Goal: Information Seeking & Learning: Learn about a topic

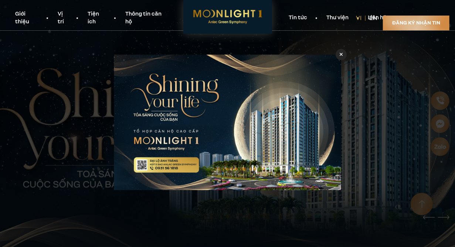
click at [342, 54] on icon at bounding box center [341, 53] width 3 height 3
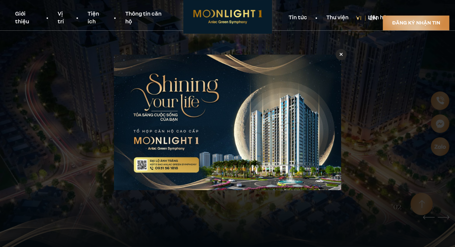
click at [343, 55] on div at bounding box center [341, 54] width 11 height 11
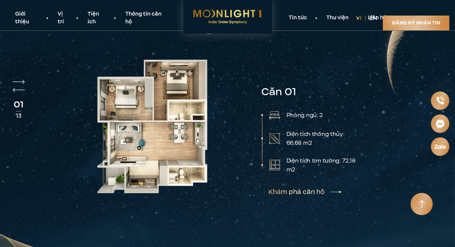
scroll to position [1478, 0]
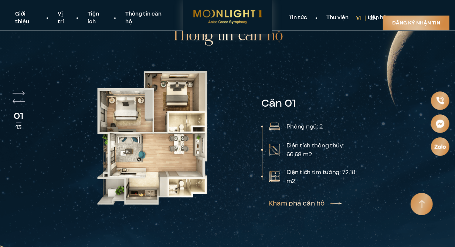
click at [339, 200] on link "Khám phá căn hộ" at bounding box center [305, 203] width 74 height 6
click at [16, 91] on div "01 13" at bounding box center [19, 113] width 12 height 44
click at [16, 91] on img "Next slide" at bounding box center [19, 93] width 12 height 4
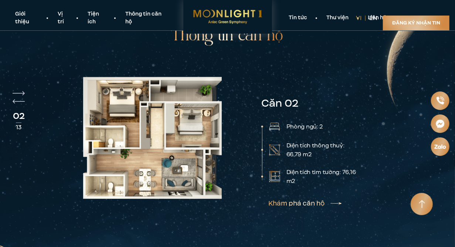
click at [16, 91] on img "Next slide" at bounding box center [19, 93] width 12 height 4
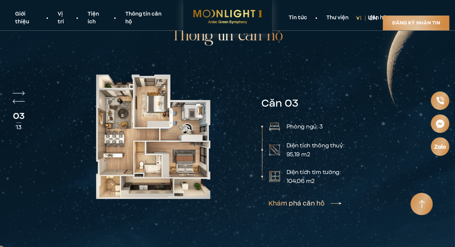
click at [16, 91] on img "Next slide" at bounding box center [19, 93] width 12 height 4
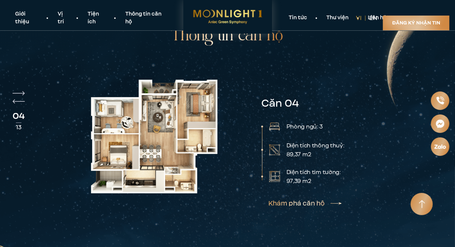
click at [16, 91] on img "Next slide" at bounding box center [19, 93] width 12 height 4
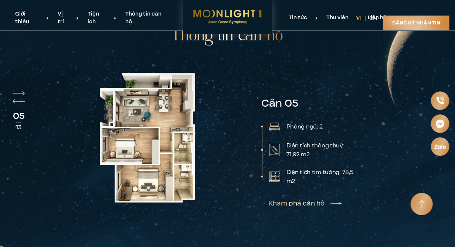
click at [16, 91] on img "Next slide" at bounding box center [19, 93] width 12 height 4
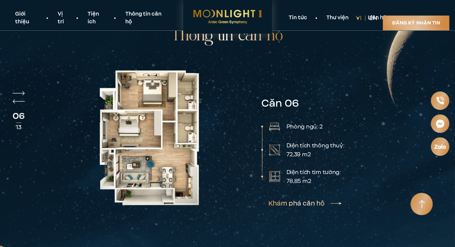
click at [16, 91] on img "Next slide" at bounding box center [19, 93] width 12 height 4
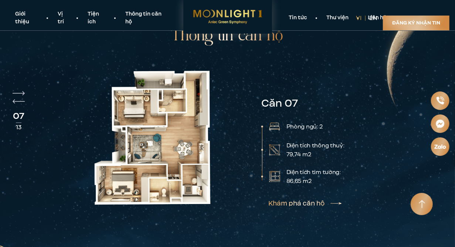
click at [16, 91] on img "Next slide" at bounding box center [19, 93] width 12 height 4
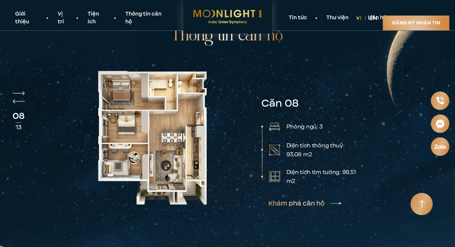
click at [16, 91] on img "Next slide" at bounding box center [19, 93] width 12 height 4
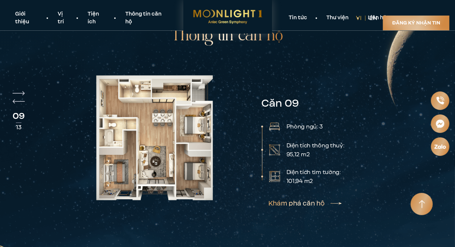
click at [16, 91] on img "Next slide" at bounding box center [19, 93] width 12 height 4
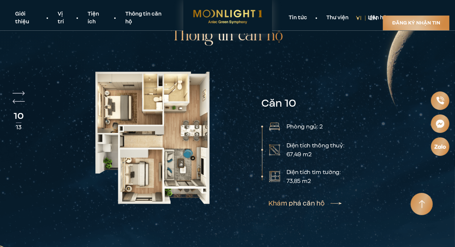
click at [16, 91] on img "Next slide" at bounding box center [19, 93] width 12 height 4
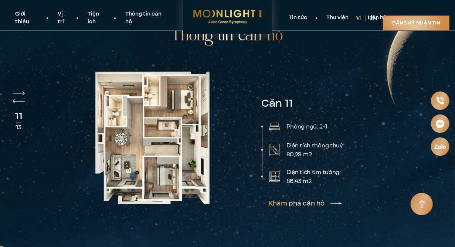
click at [16, 91] on img "Next slide" at bounding box center [19, 93] width 12 height 4
